Goal: Navigation & Orientation: Find specific page/section

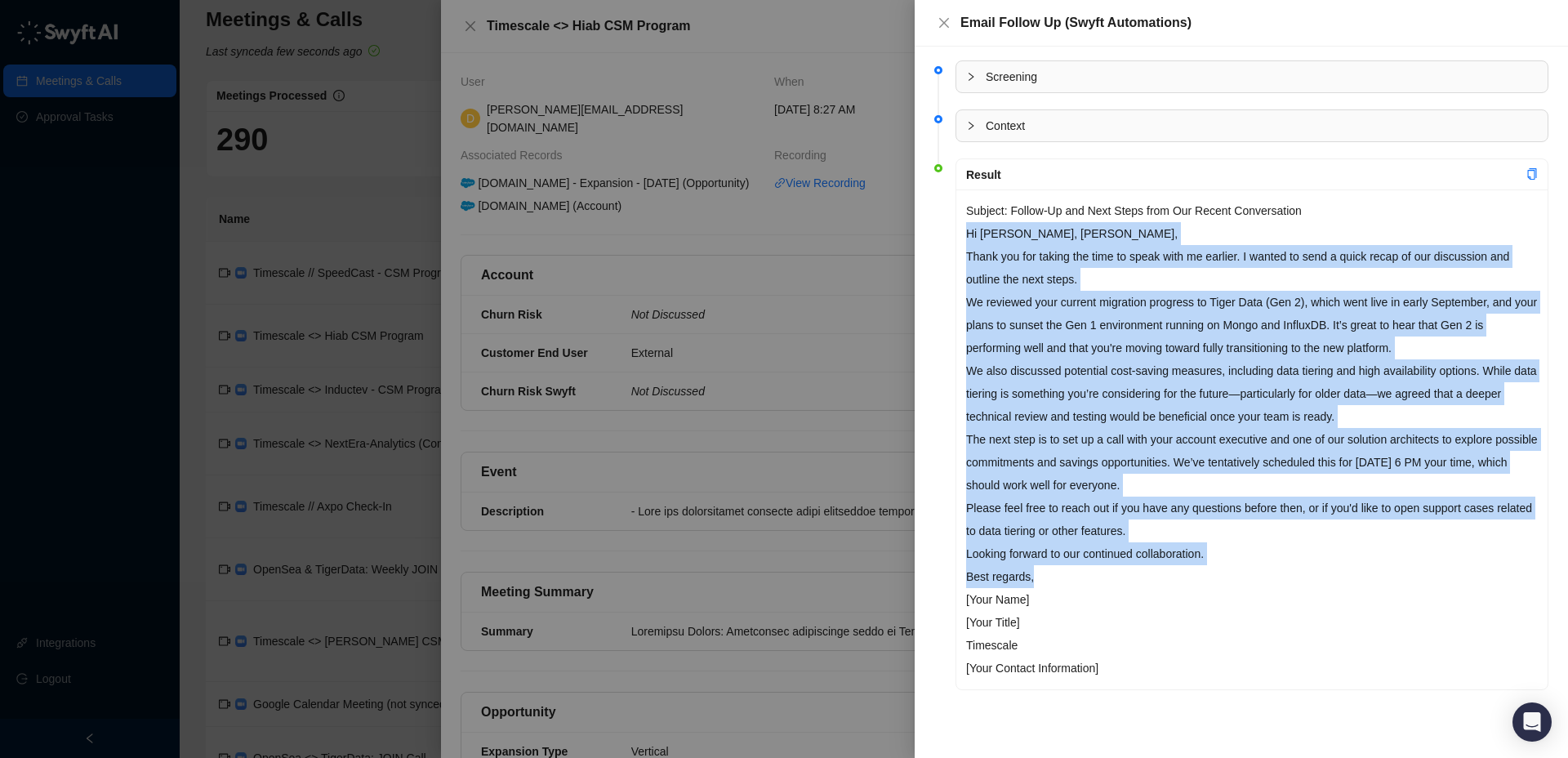
scroll to position [320, 0]
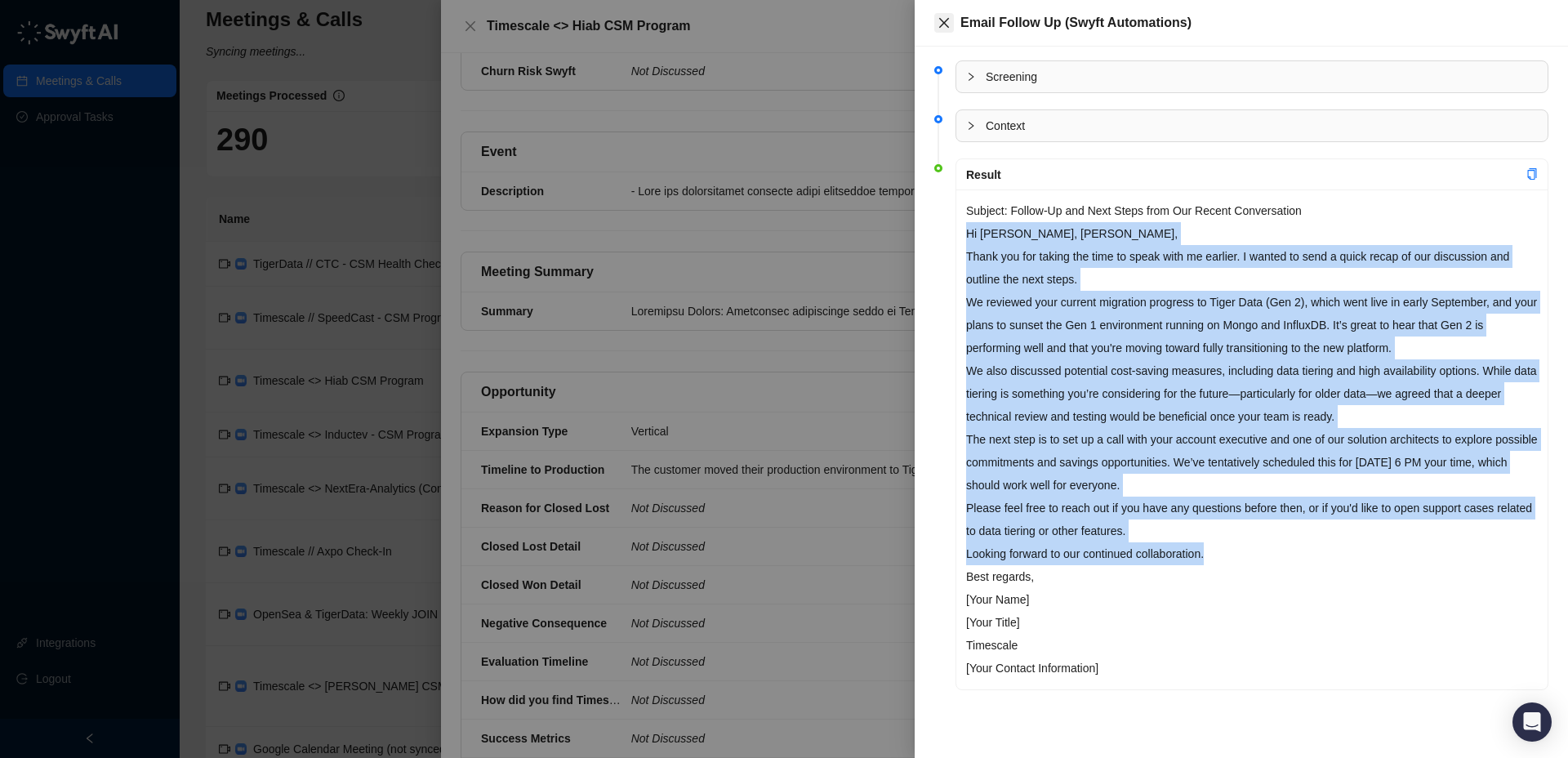
click at [945, 18] on icon "close" at bounding box center [944, 22] width 13 height 13
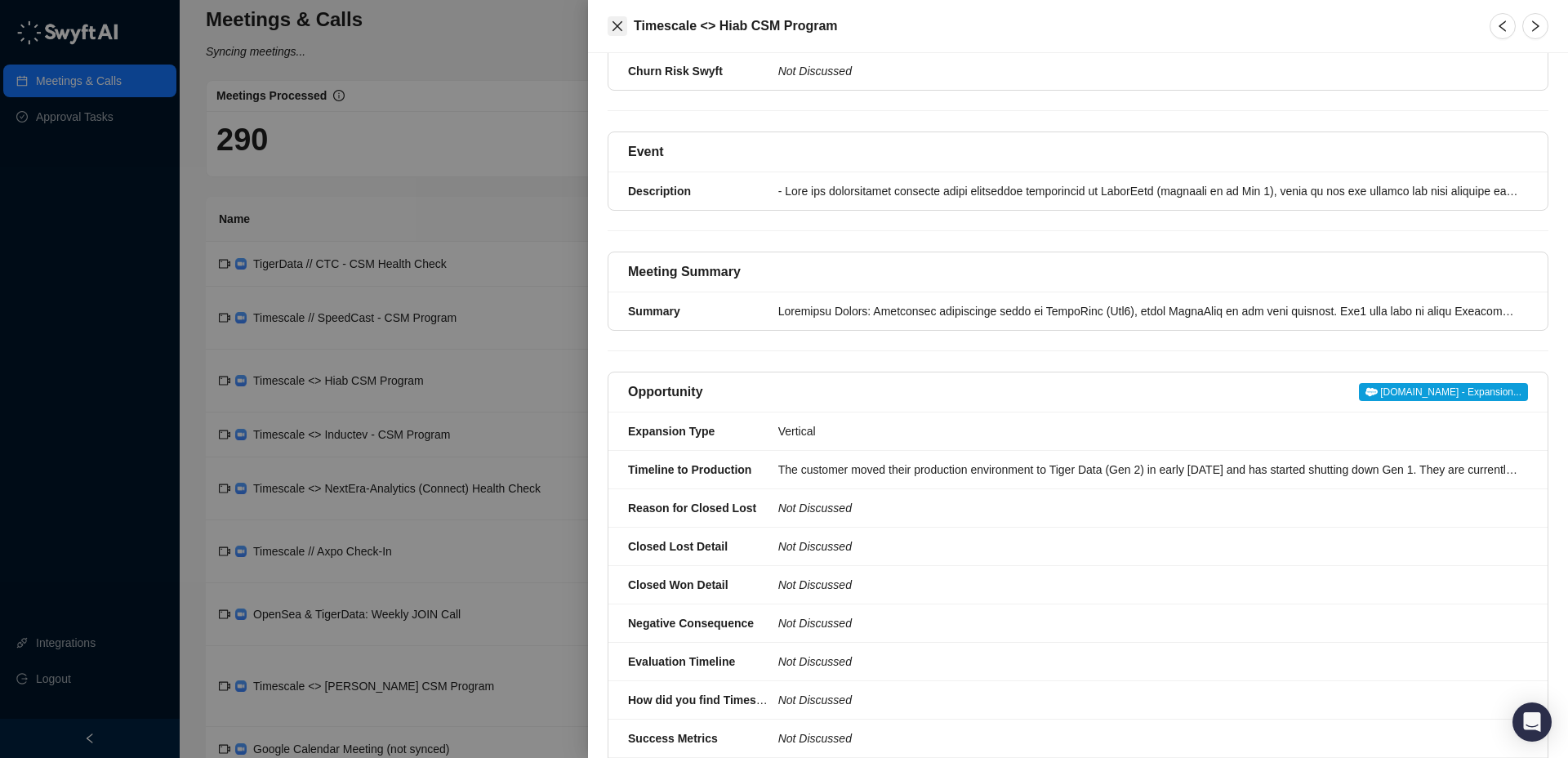
click at [619, 27] on icon "close" at bounding box center [617, 26] width 13 height 13
